Goal: Transaction & Acquisition: Purchase product/service

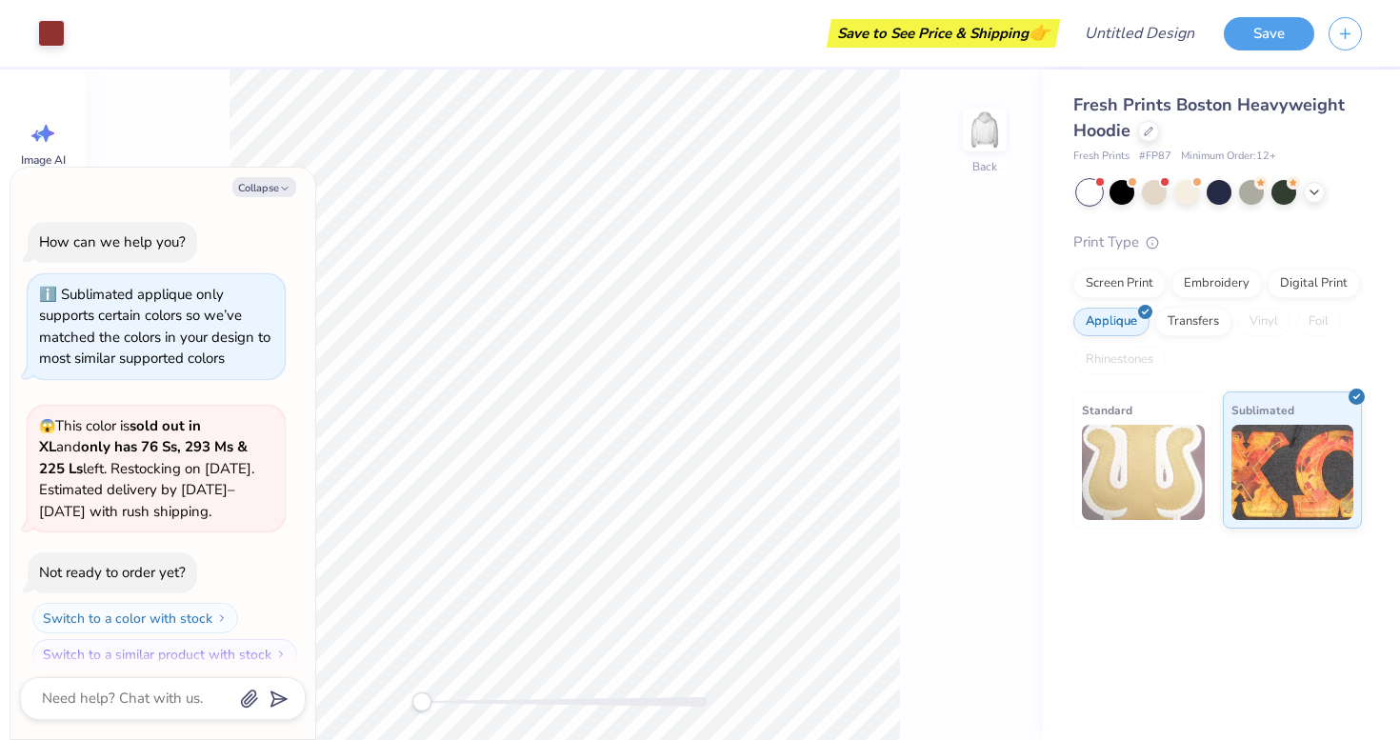
scroll to position [16, 0]
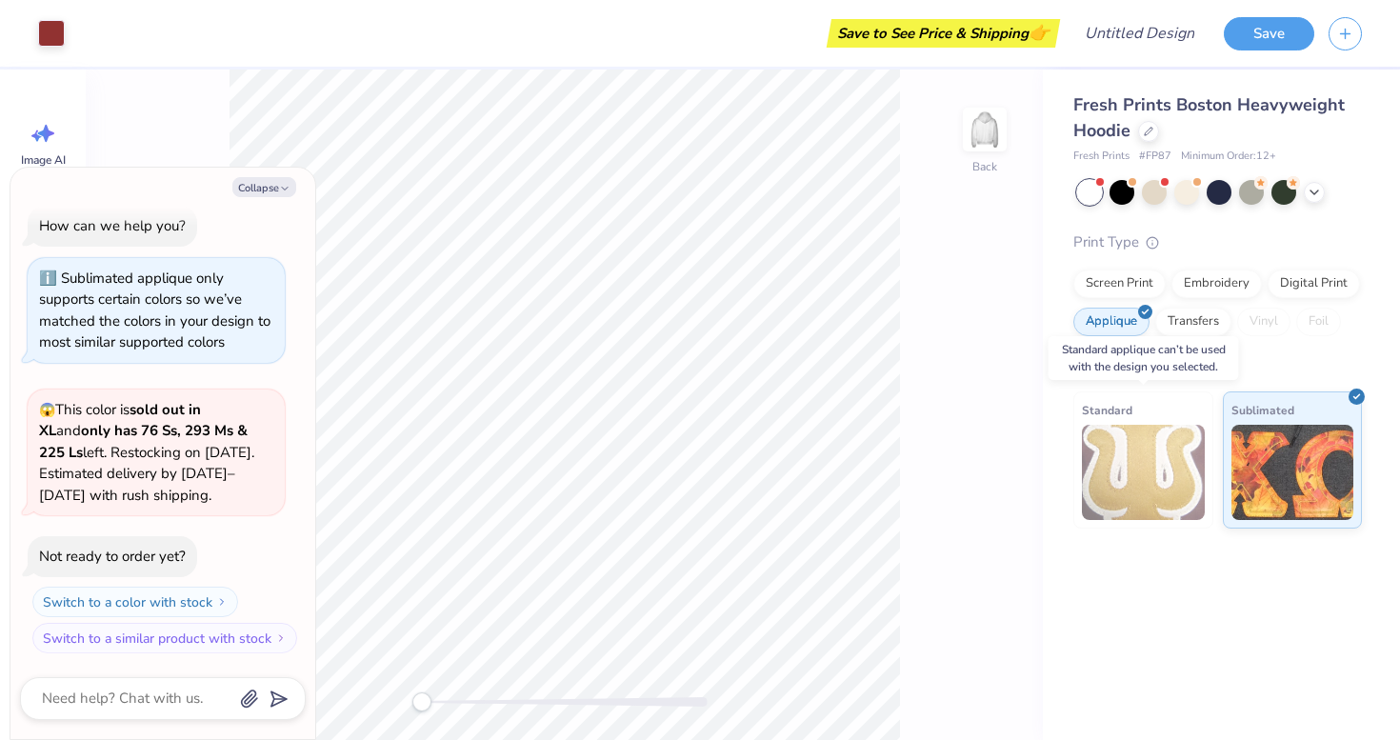
click at [1157, 481] on img at bounding box center [1143, 472] width 123 height 95
click at [1134, 493] on img at bounding box center [1143, 472] width 123 height 95
click at [1148, 470] on img at bounding box center [1143, 472] width 123 height 95
click at [1229, 288] on div "Embroidery" at bounding box center [1217, 281] width 91 height 29
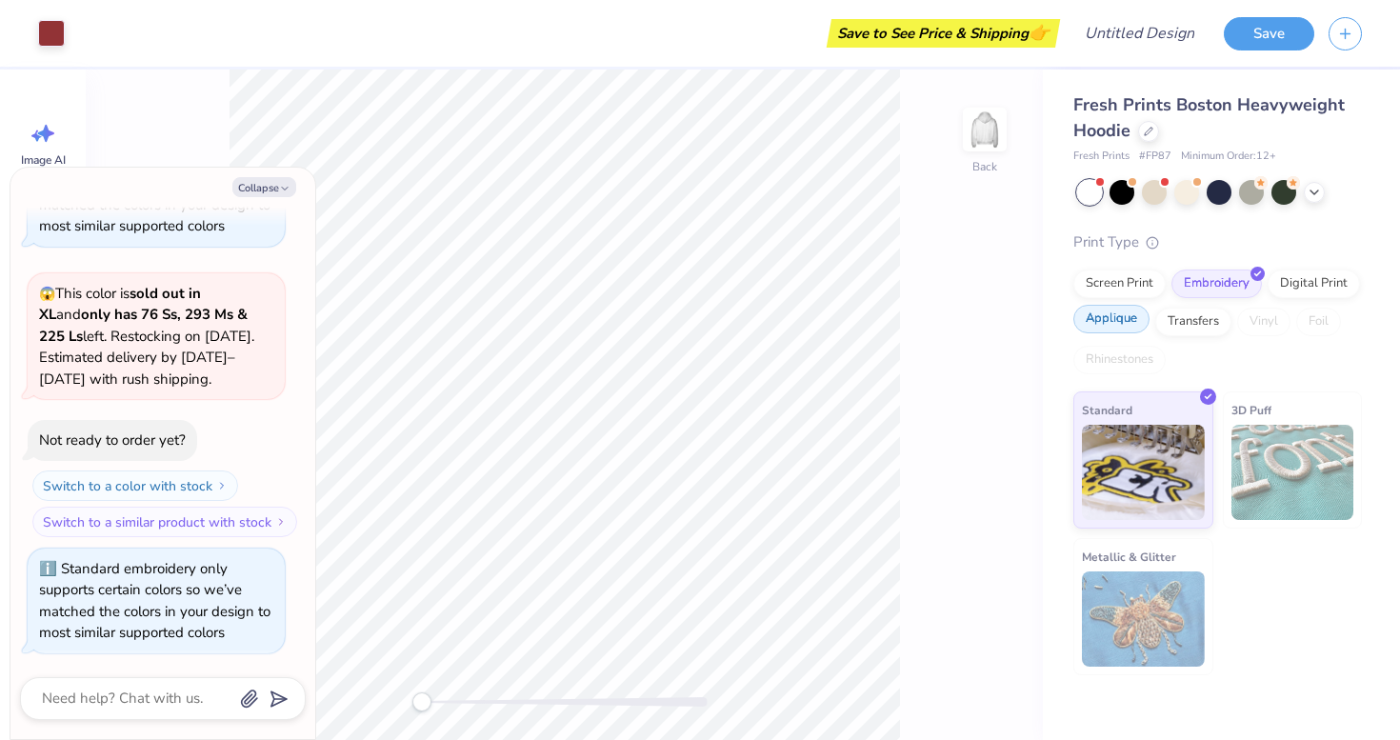
click at [1132, 316] on div "Applique" at bounding box center [1112, 319] width 76 height 29
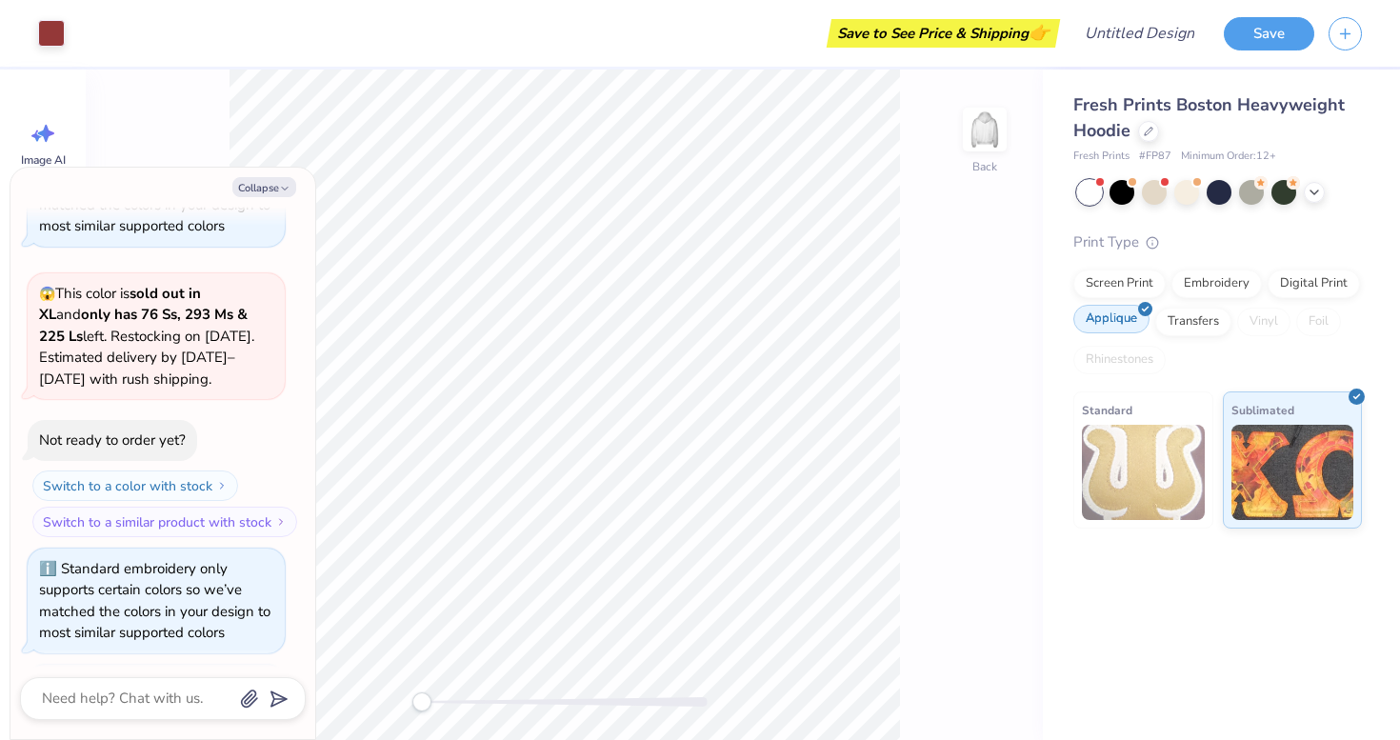
scroll to position [249, 0]
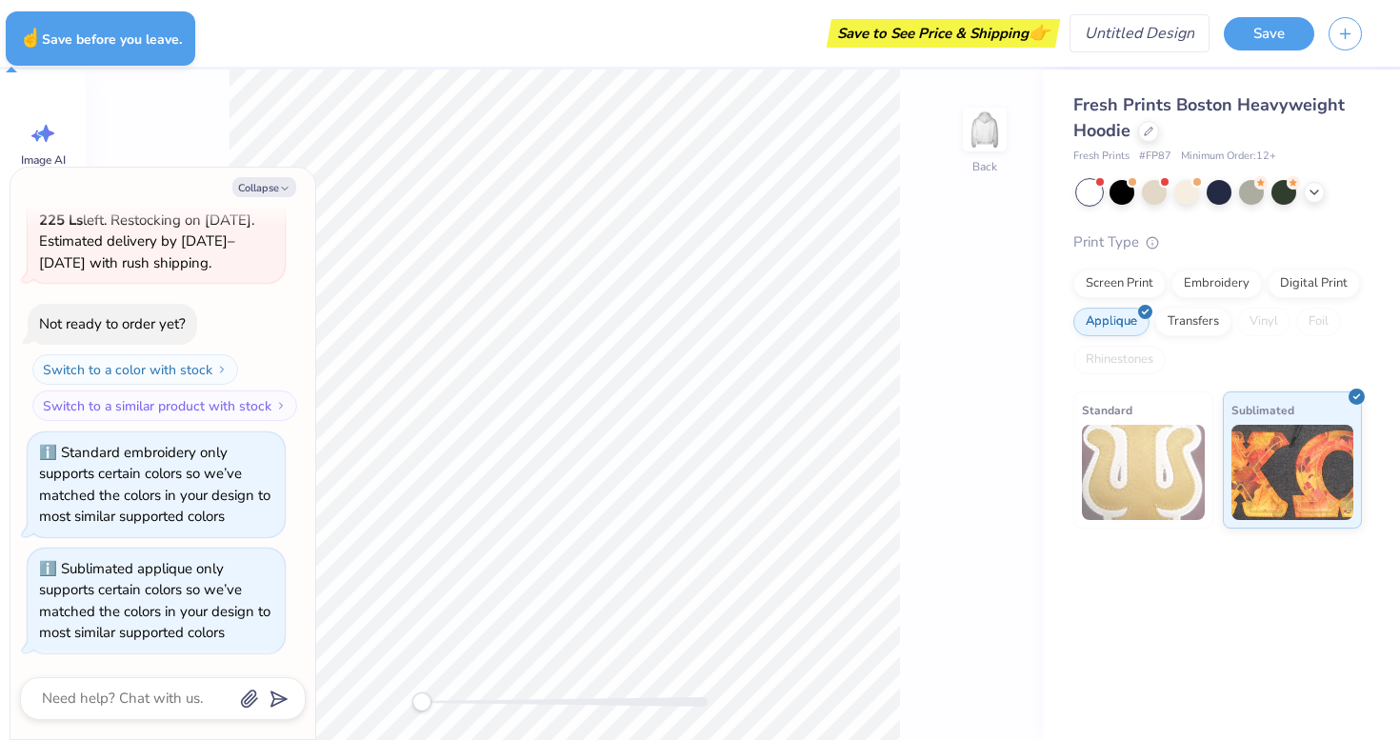
type textarea "x"
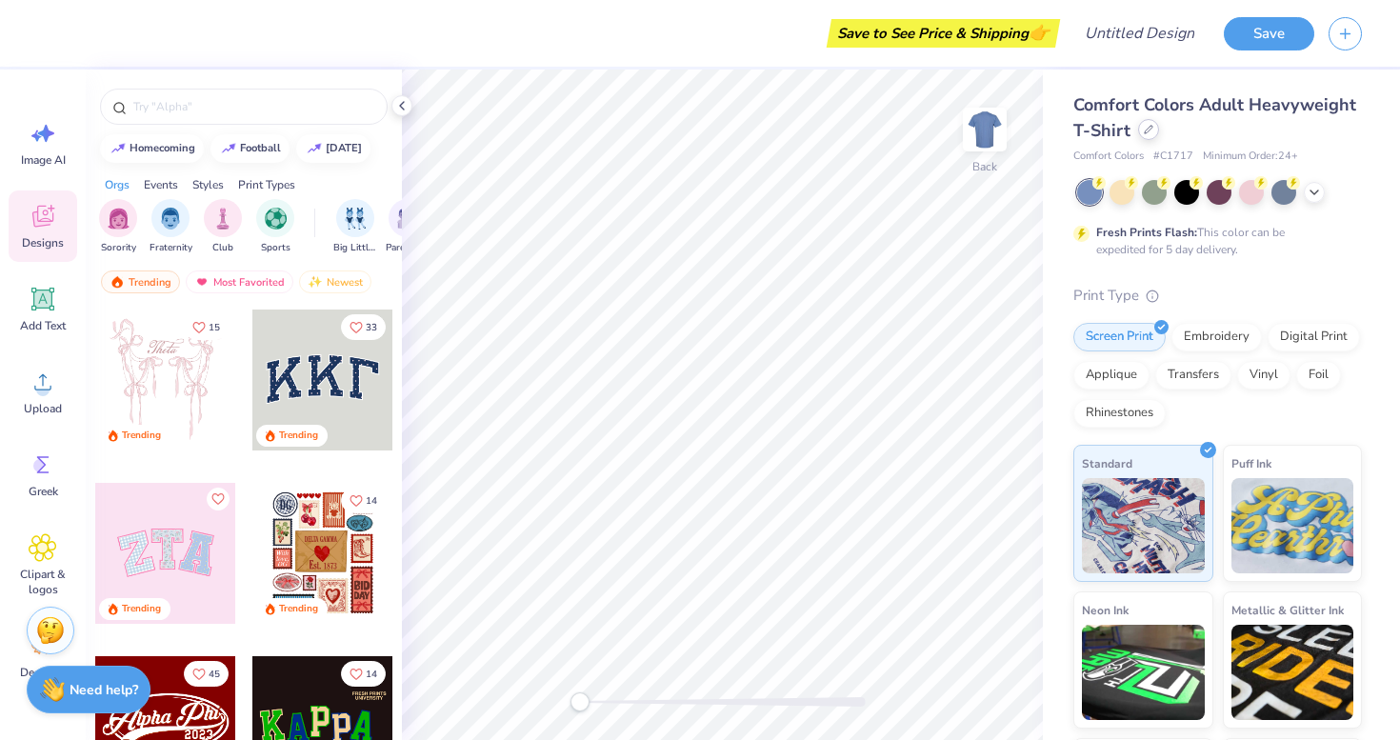
click at [1151, 131] on icon at bounding box center [1149, 130] width 10 height 10
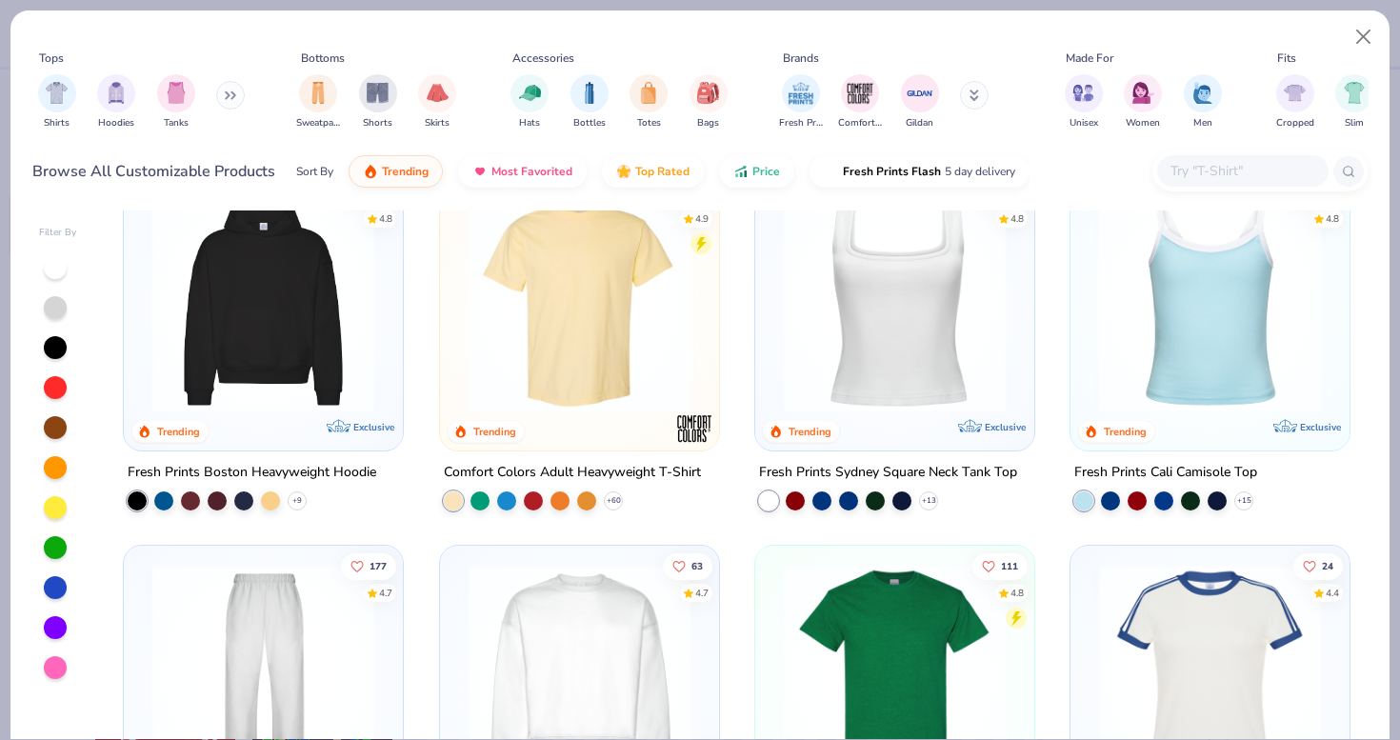
scroll to position [426, 0]
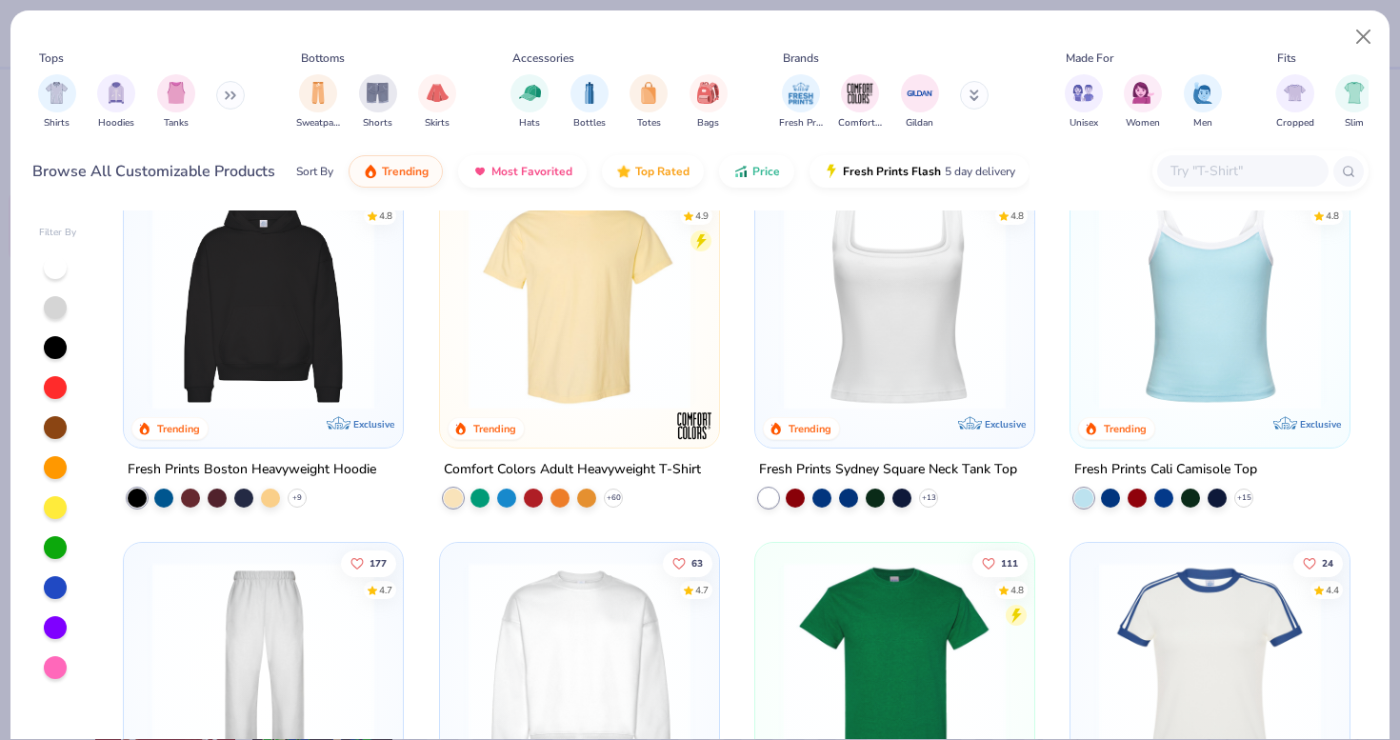
click at [294, 318] on img at bounding box center [263, 299] width 241 height 222
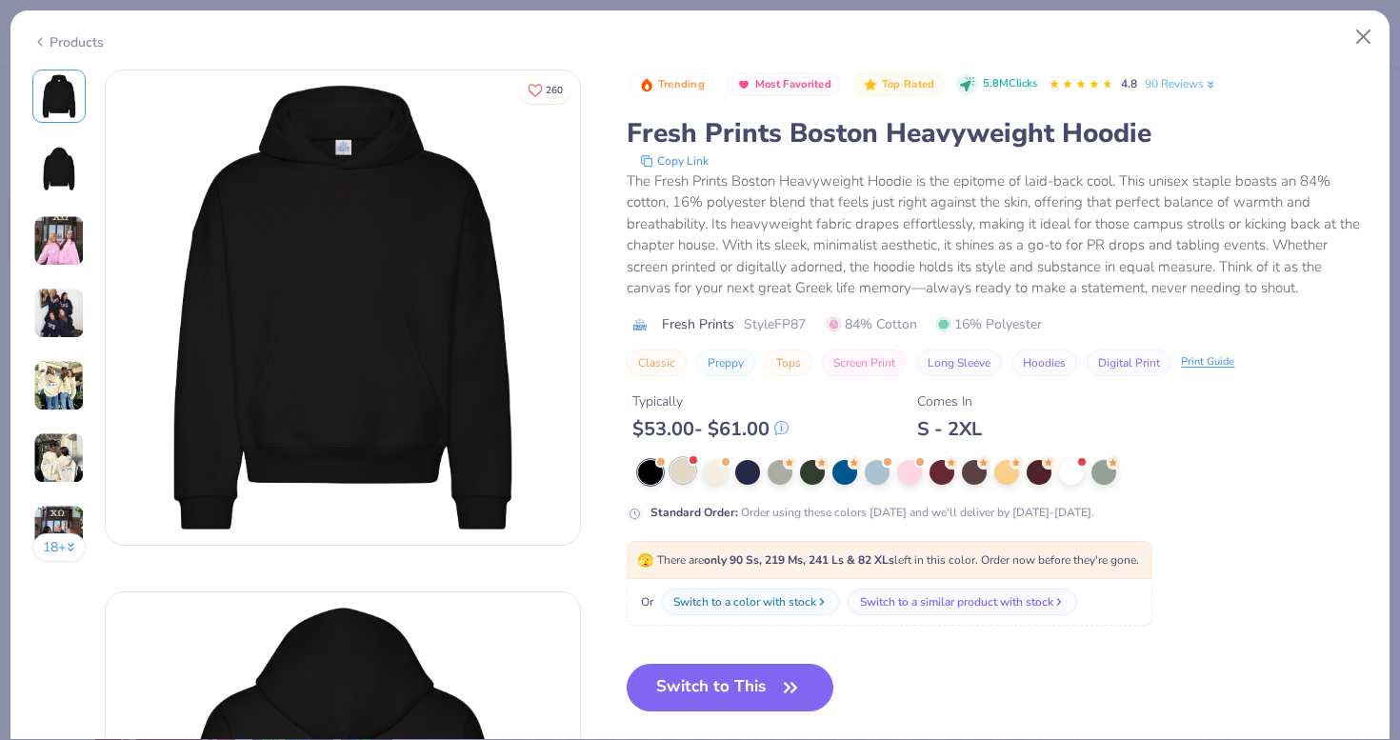
click at [679, 471] on div at bounding box center [683, 470] width 25 height 25
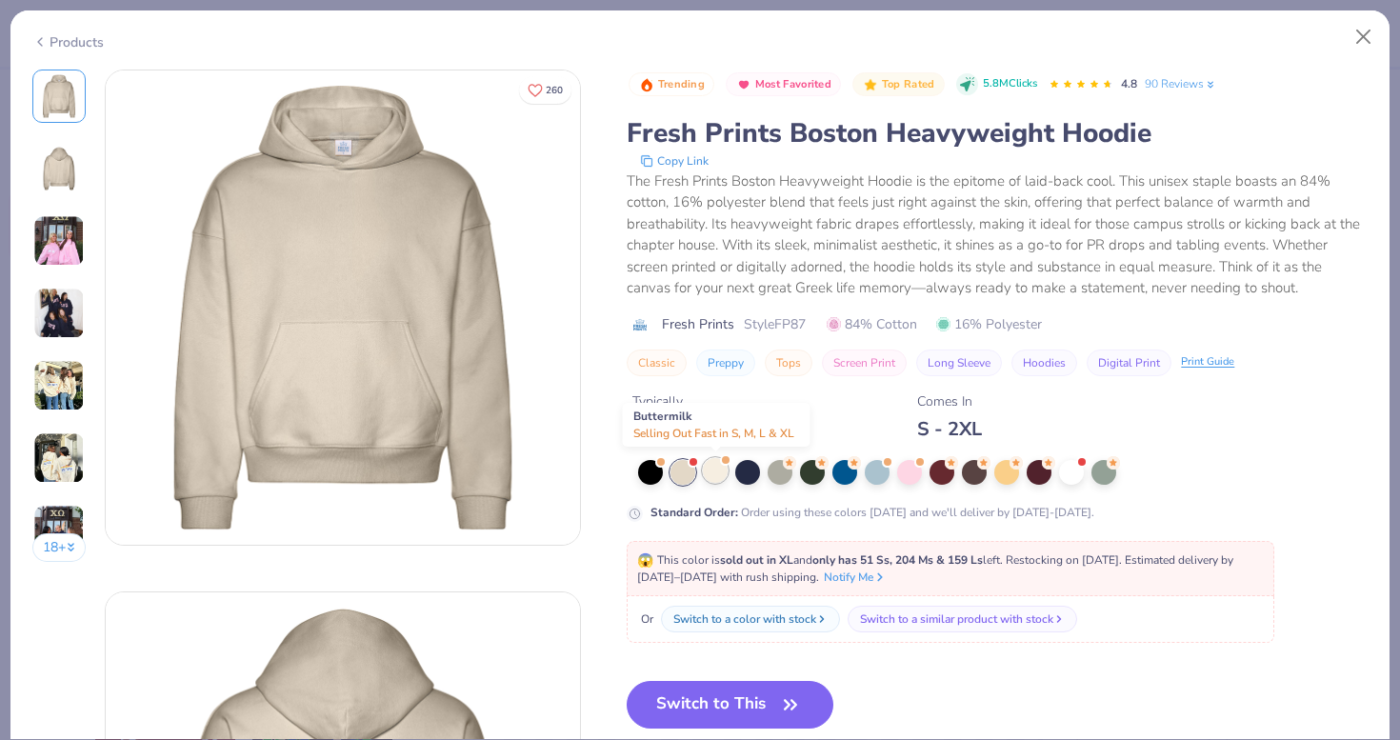
click at [710, 474] on div at bounding box center [715, 470] width 25 height 25
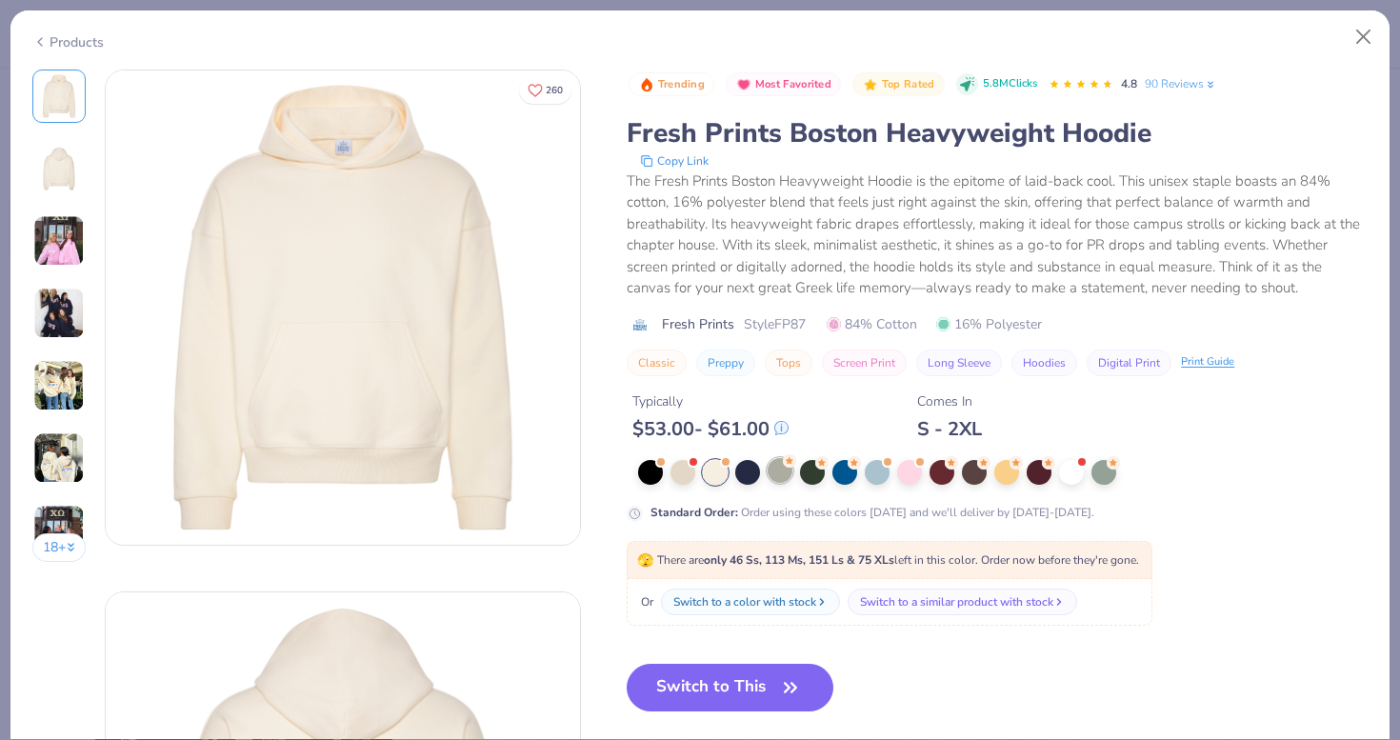
click at [780, 478] on div at bounding box center [780, 470] width 25 height 25
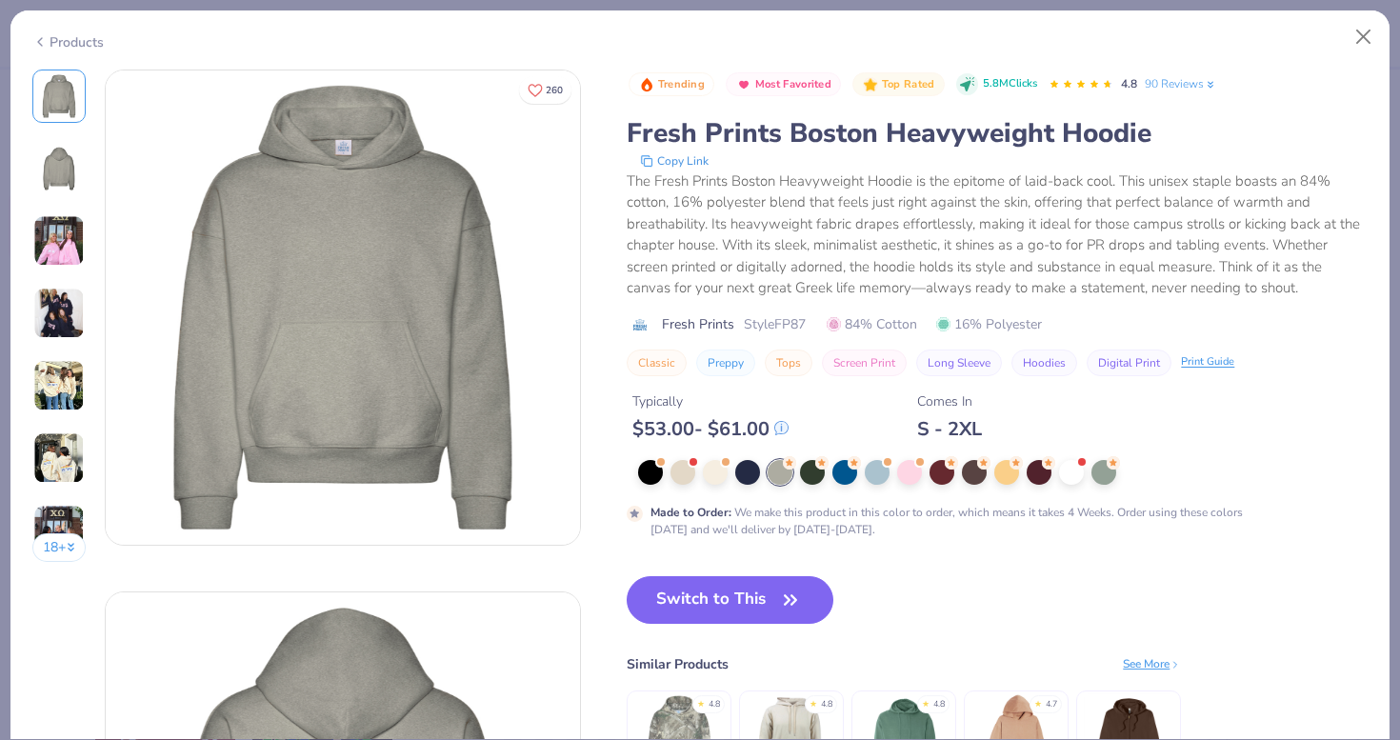
click at [708, 490] on div "Made to Order : We make this product in this color to order, which means it tak…" at bounding box center [997, 499] width 741 height 78
click at [720, 474] on div at bounding box center [715, 470] width 25 height 25
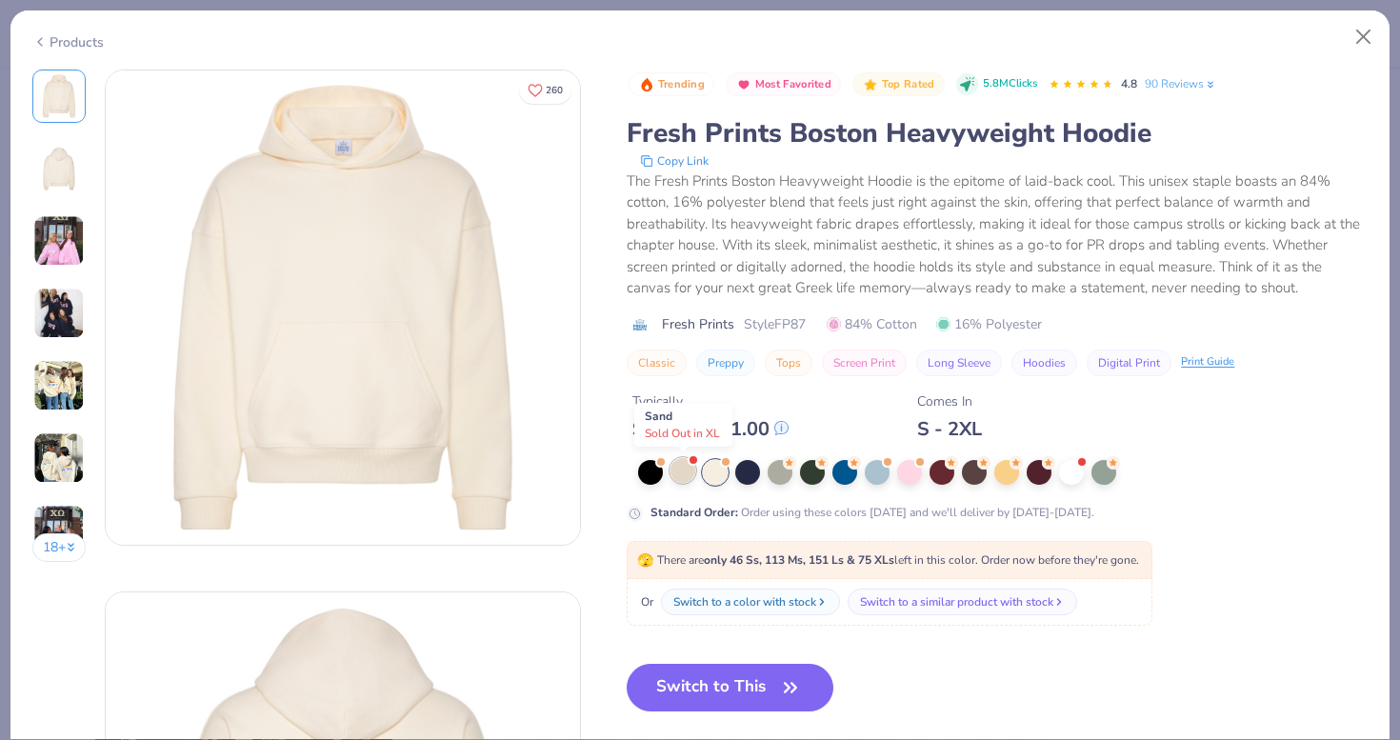
click at [678, 471] on div at bounding box center [683, 470] width 25 height 25
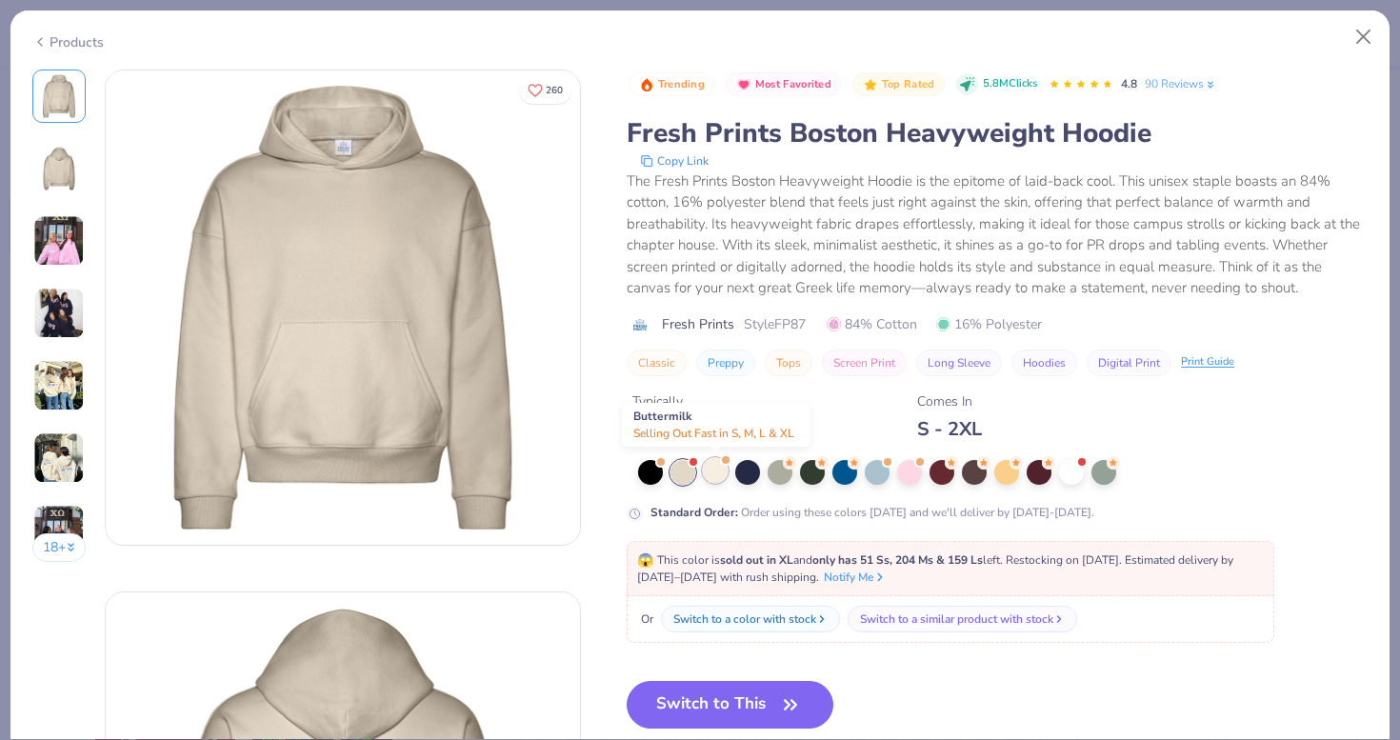
click at [715, 472] on div at bounding box center [715, 470] width 25 height 25
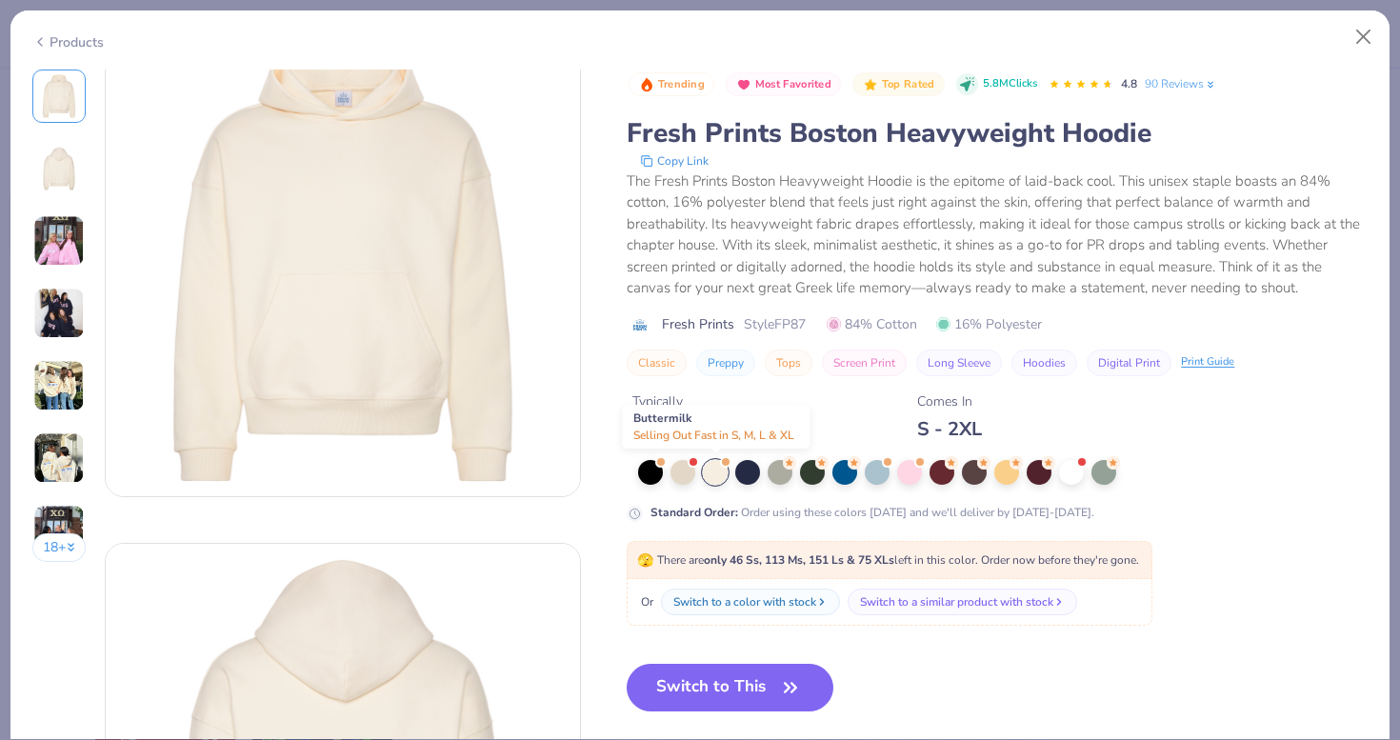
scroll to position [50, 0]
click at [702, 690] on button "Switch to This" at bounding box center [730, 688] width 207 height 48
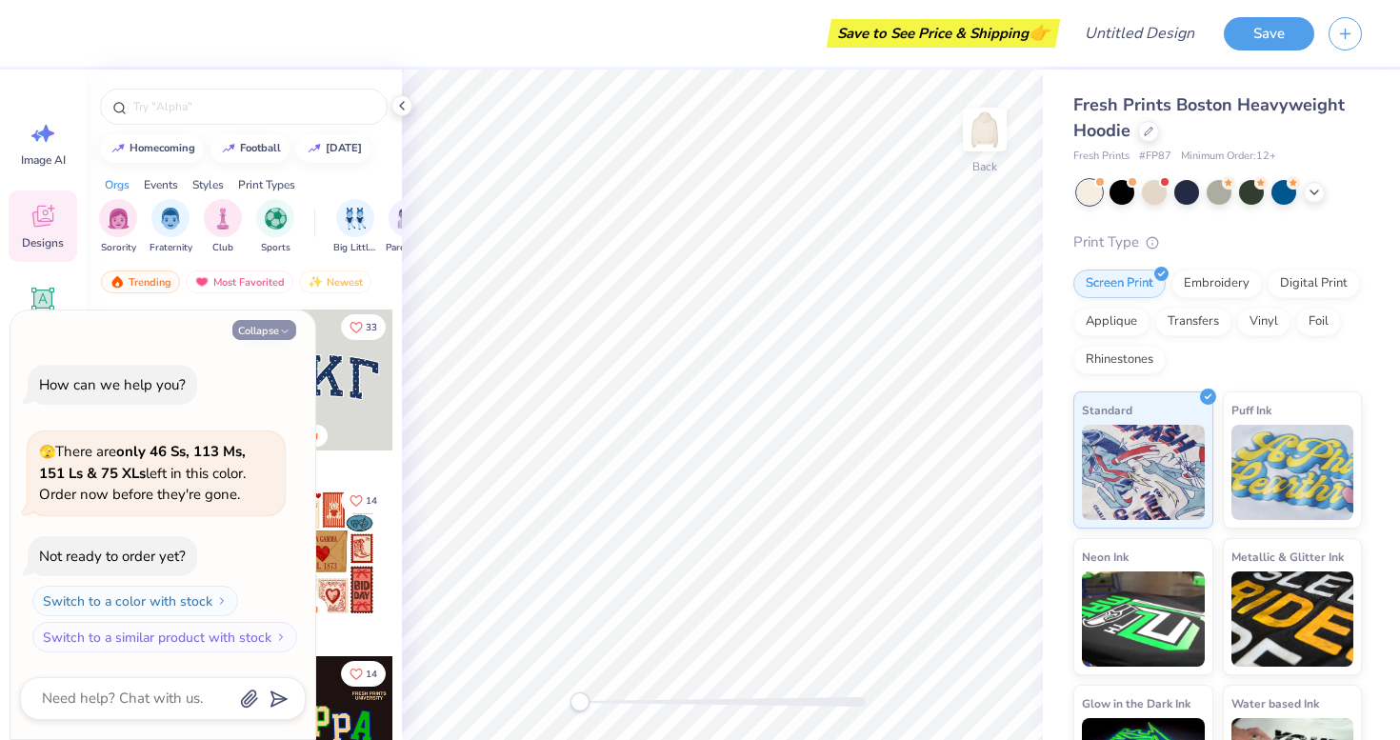
click at [281, 335] on icon "button" at bounding box center [284, 331] width 11 height 11
type textarea "x"
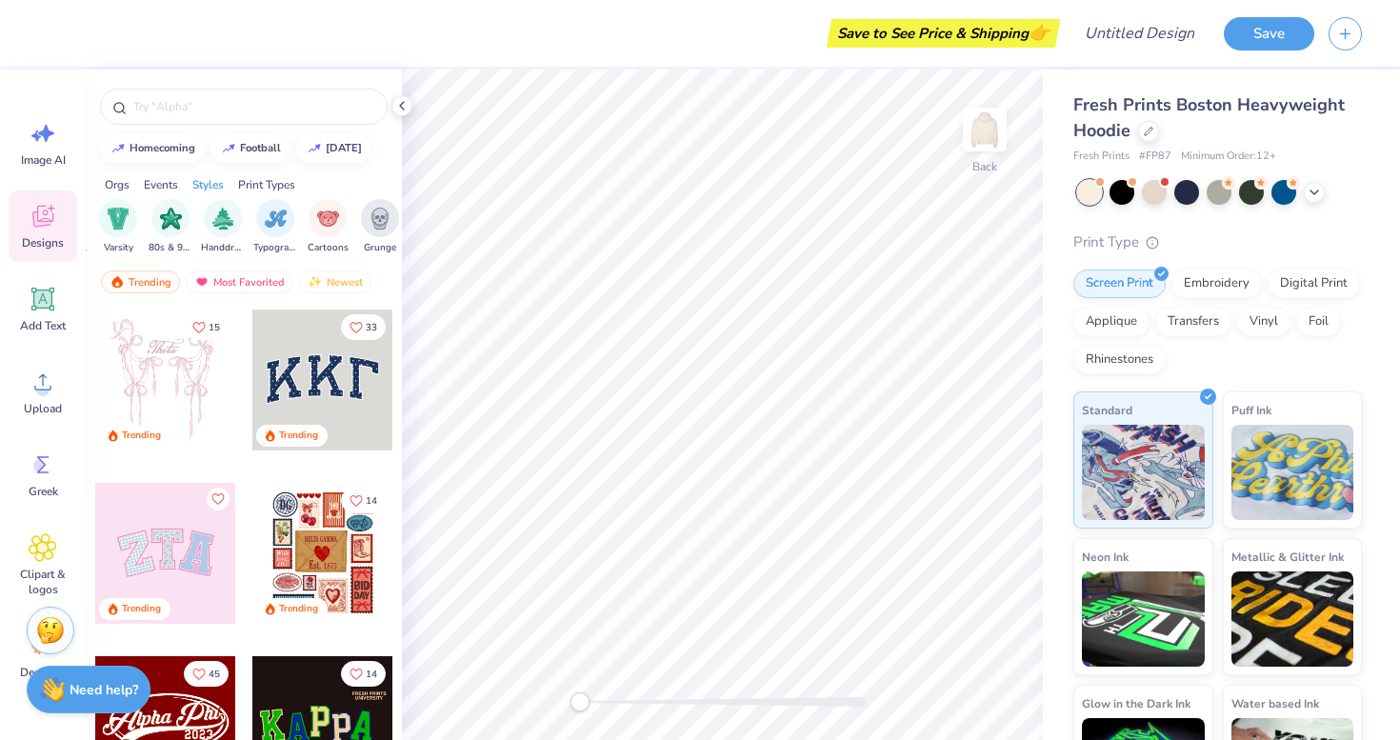
scroll to position [0, 1146]
click at [183, 231] on div "filter for 80s & 90s" at bounding box center [180, 216] width 38 height 38
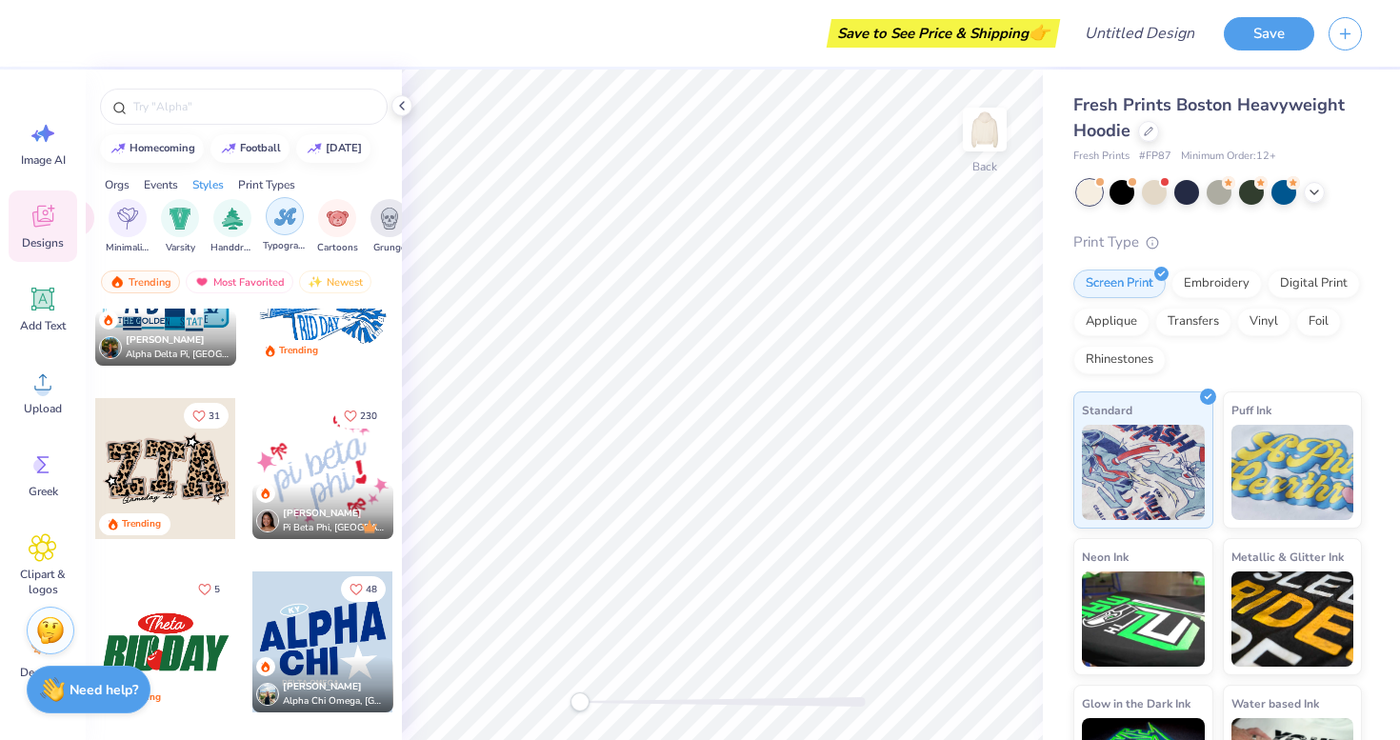
scroll to position [0, 1179]
click at [264, 216] on div "filter for Typography" at bounding box center [252, 216] width 38 height 38
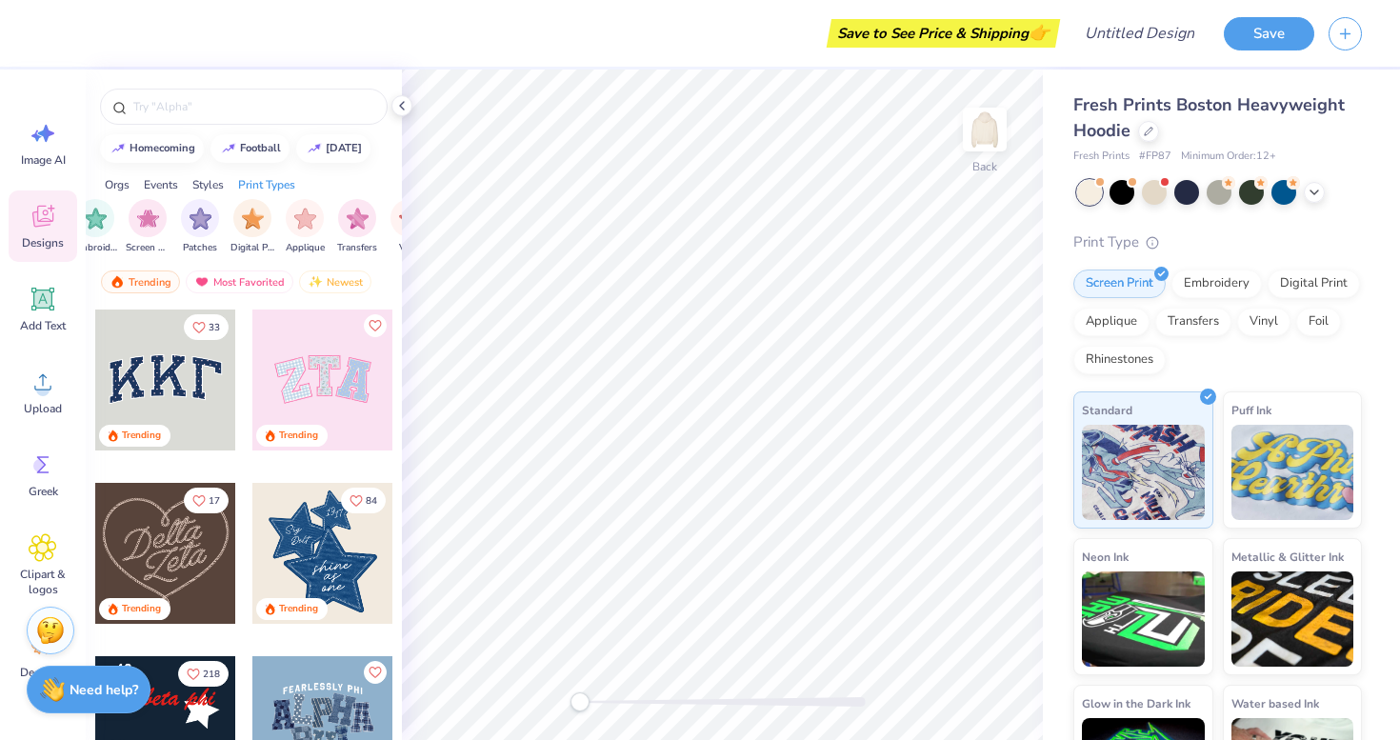
scroll to position [0, 1613]
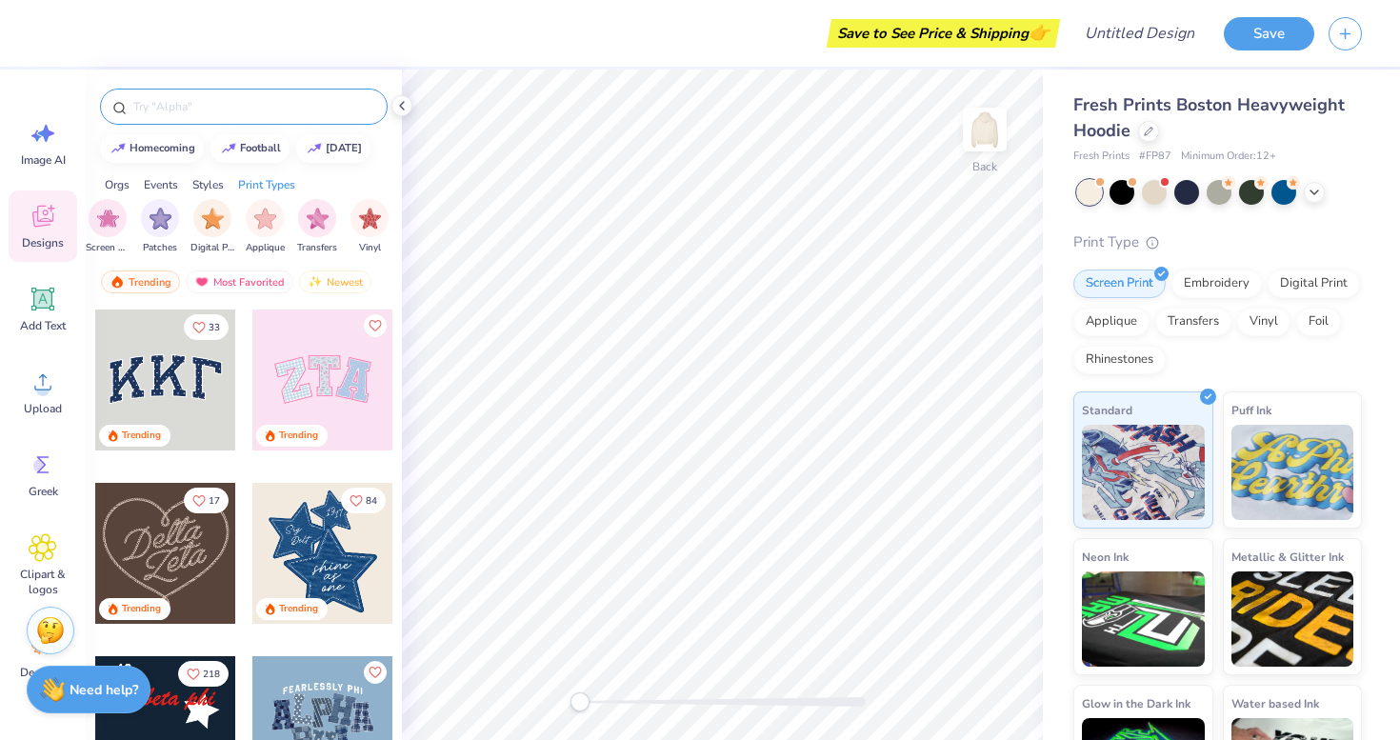
click at [251, 109] on input "text" at bounding box center [253, 106] width 244 height 19
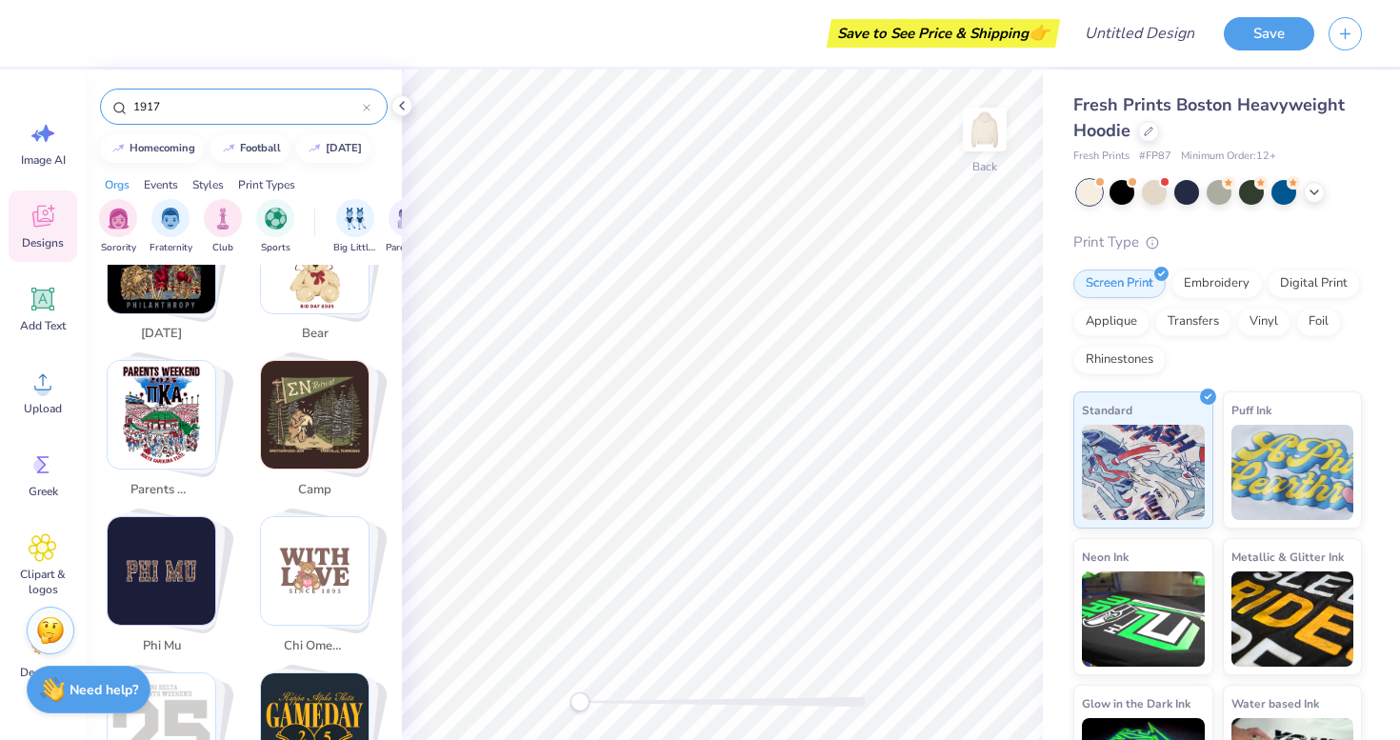
scroll to position [535, 0]
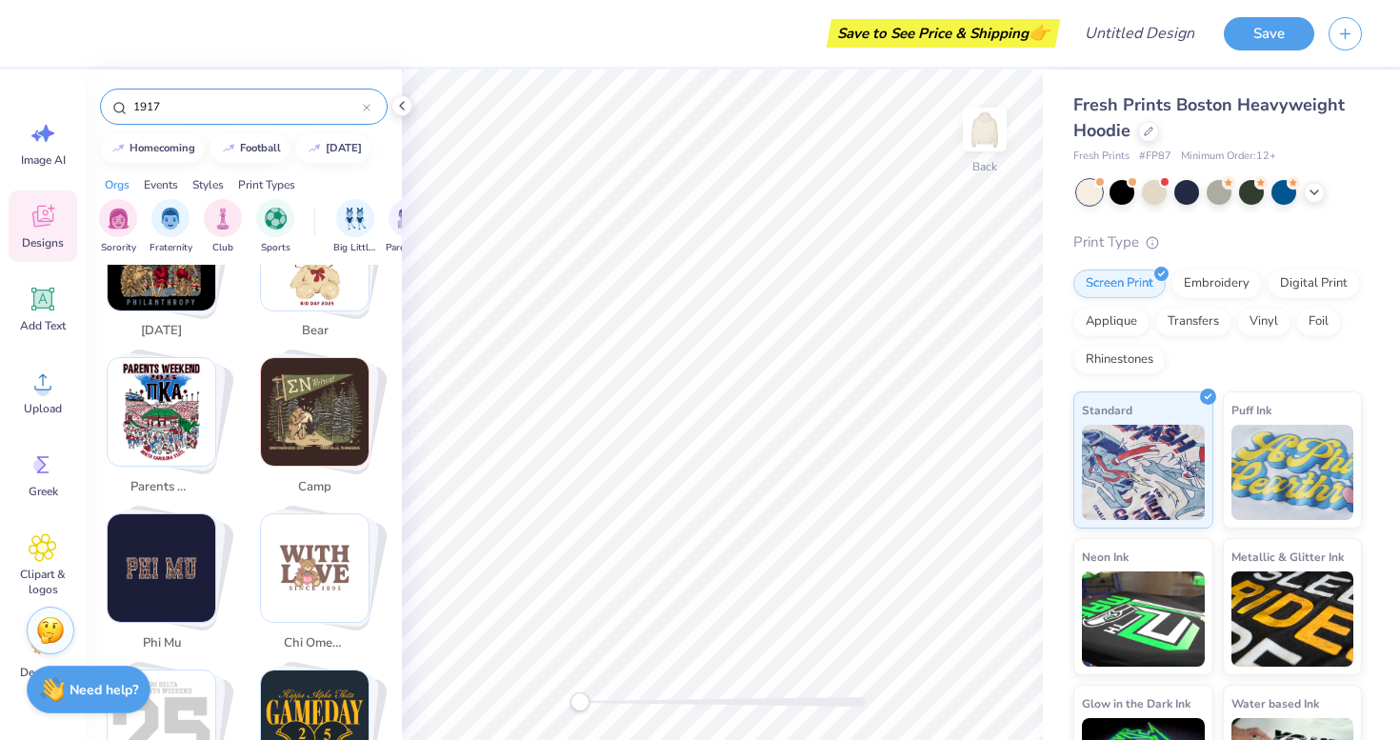
type input "1917"
click at [48, 243] on span "Designs" at bounding box center [43, 242] width 42 height 15
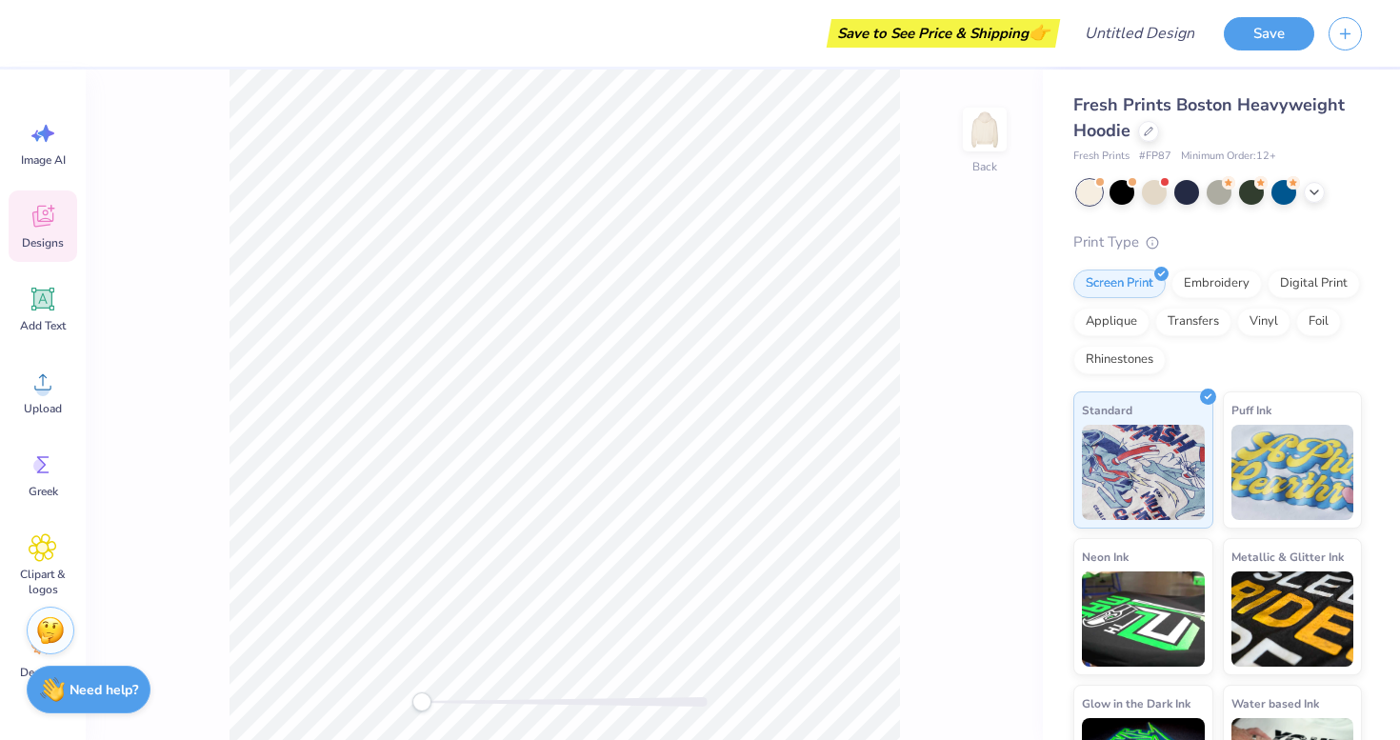
scroll to position [0, 0]
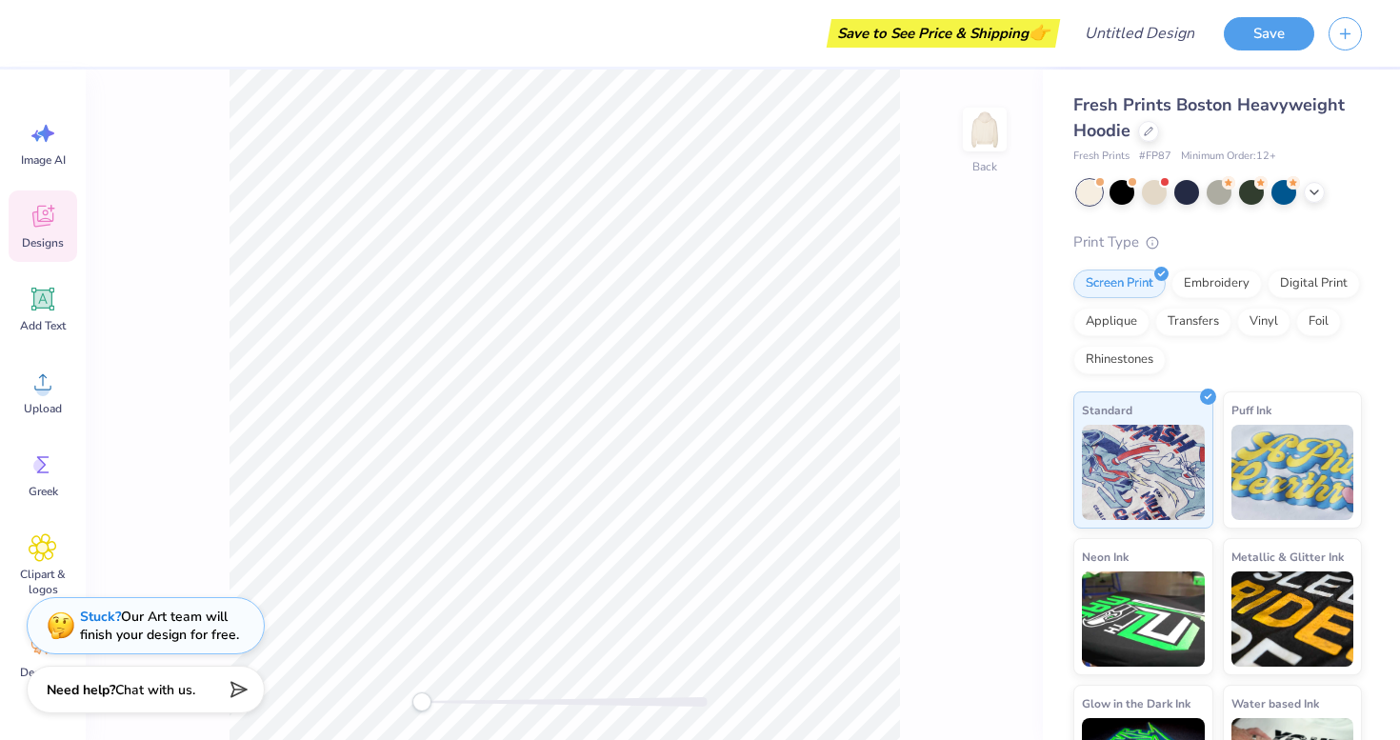
click at [47, 211] on icon at bounding box center [43, 216] width 29 height 29
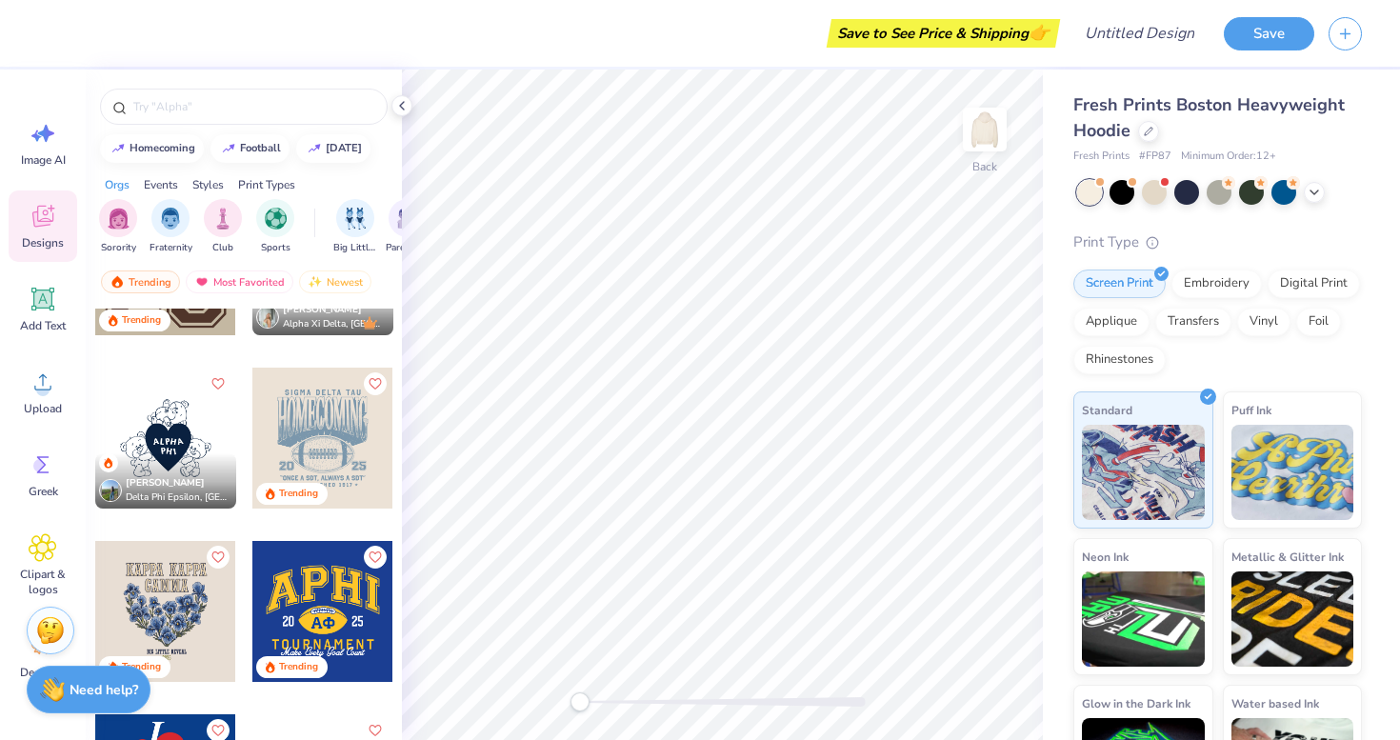
scroll to position [2806, 0]
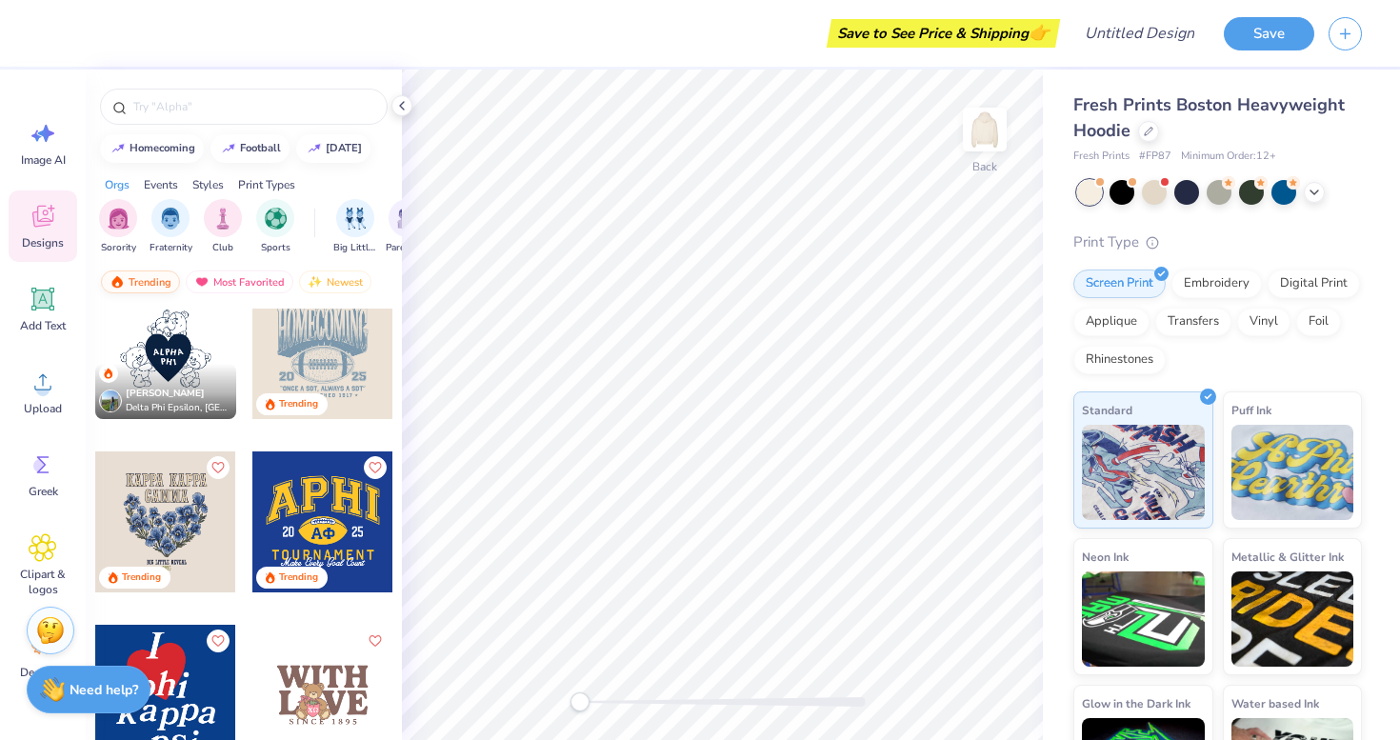
click at [154, 279] on div "Trending" at bounding box center [140, 282] width 79 height 23
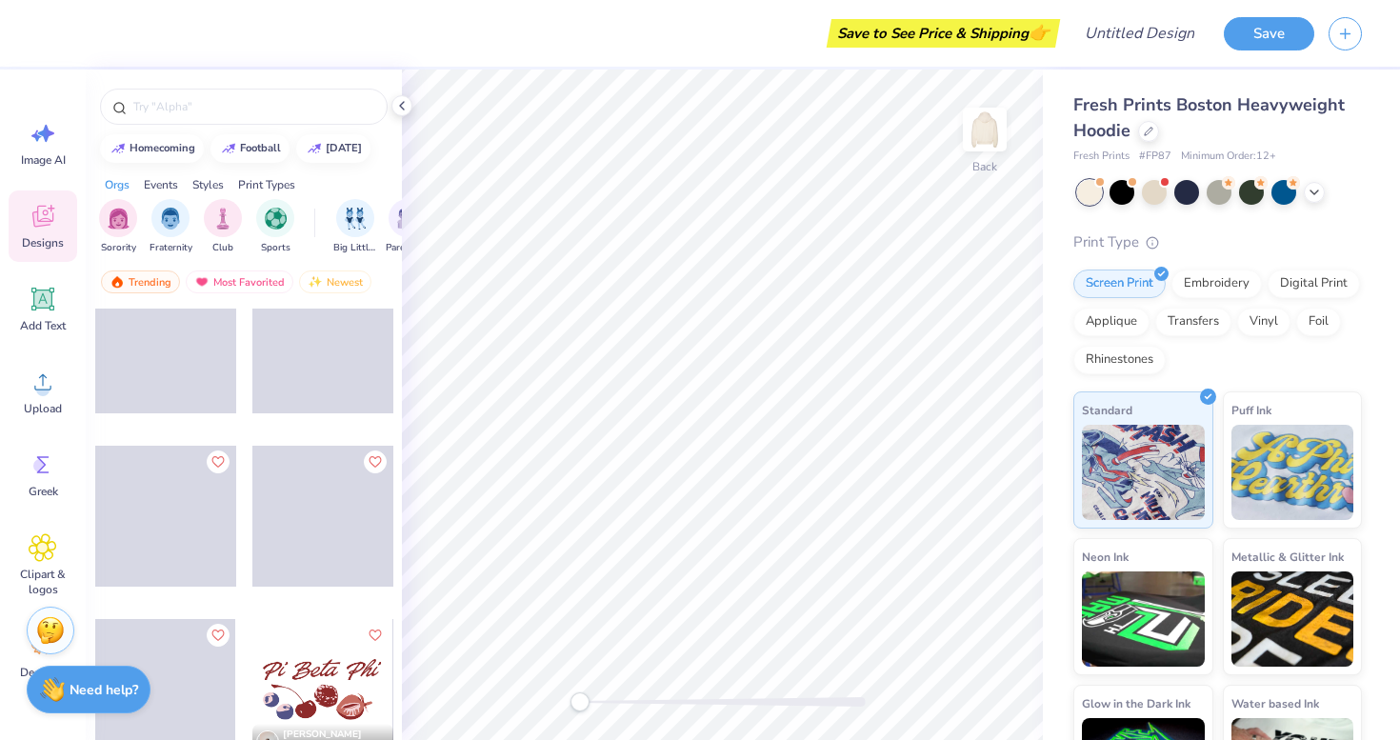
scroll to position [22185, 0]
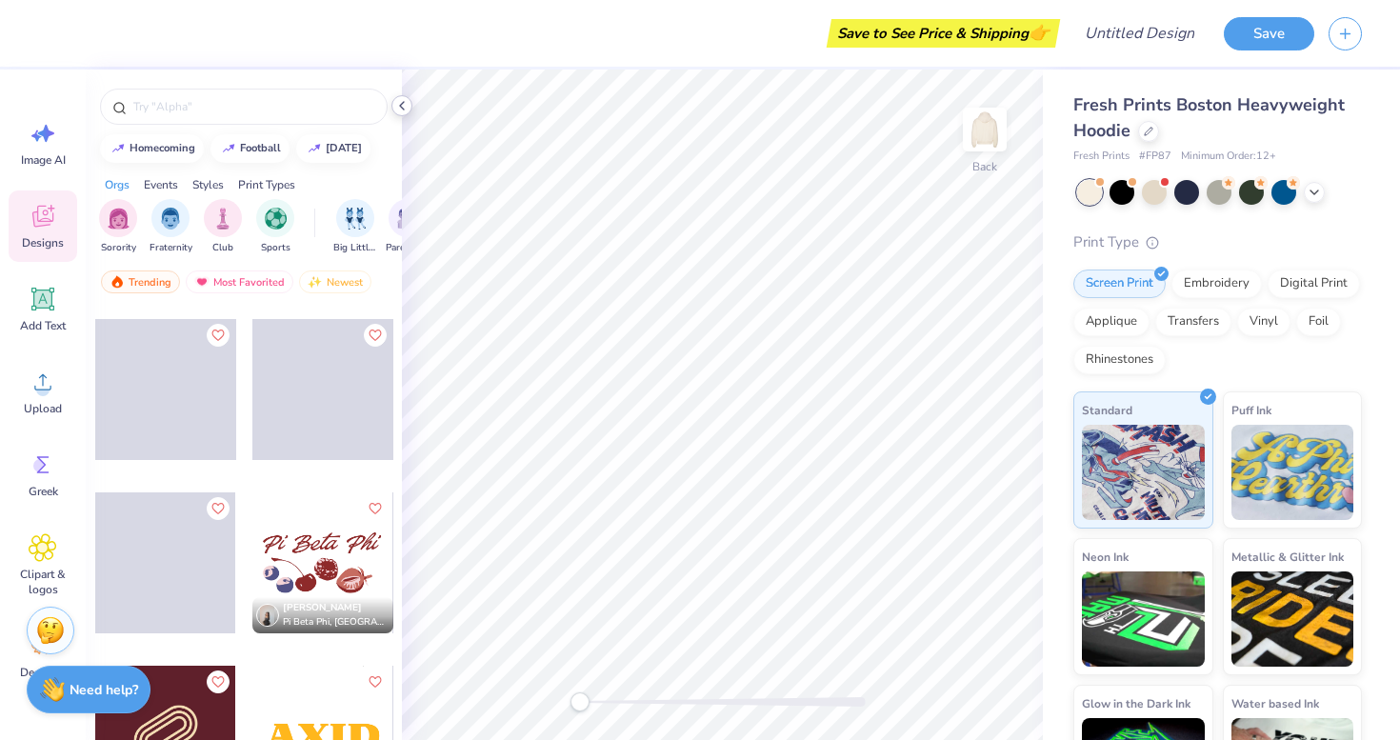
click at [402, 108] on polyline at bounding box center [402, 106] width 4 height 8
